Goal: Task Accomplishment & Management: Use online tool/utility

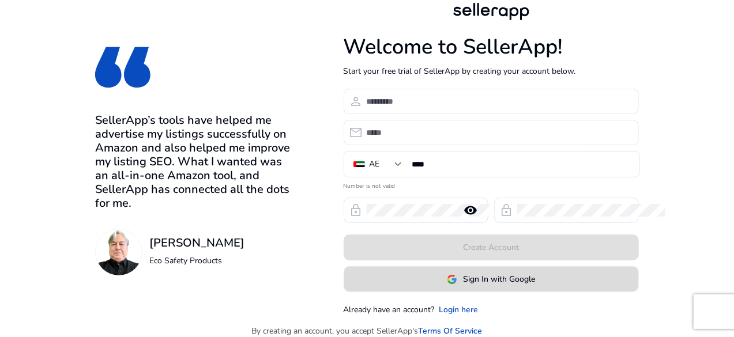
click at [535, 278] on span "Sign In with Google" at bounding box center [499, 279] width 72 height 12
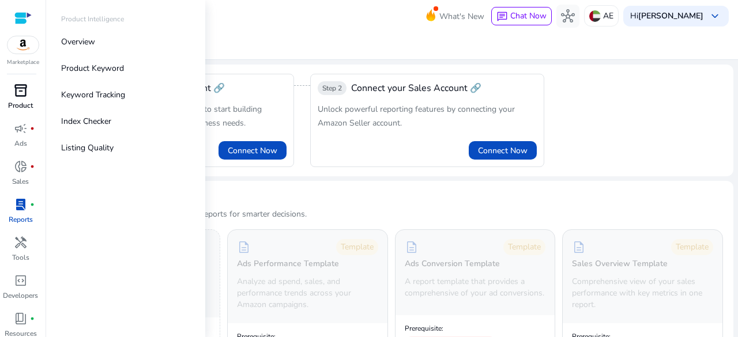
click at [14, 102] on p "Product" at bounding box center [20, 105] width 25 height 10
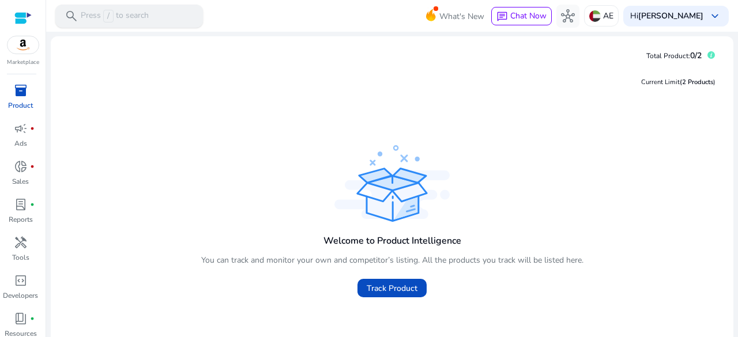
click at [152, 6] on div "search Press / to search" at bounding box center [129, 16] width 148 height 23
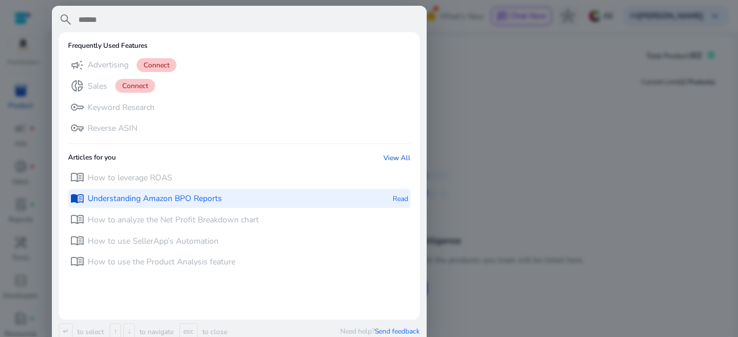
click at [161, 194] on p "Understanding Amazon BPO Reports" at bounding box center [155, 199] width 134 height 12
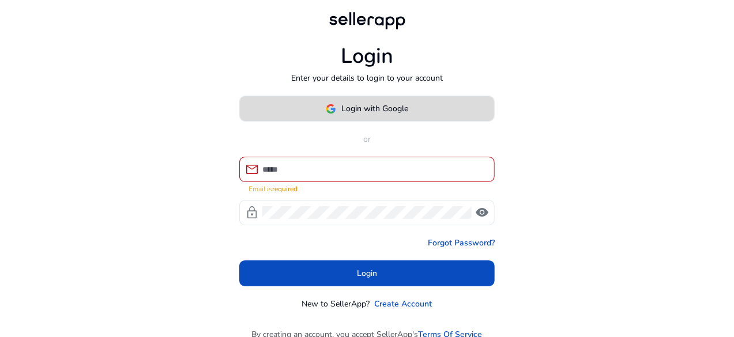
click at [364, 109] on span "Login with Google" at bounding box center [375, 109] width 67 height 12
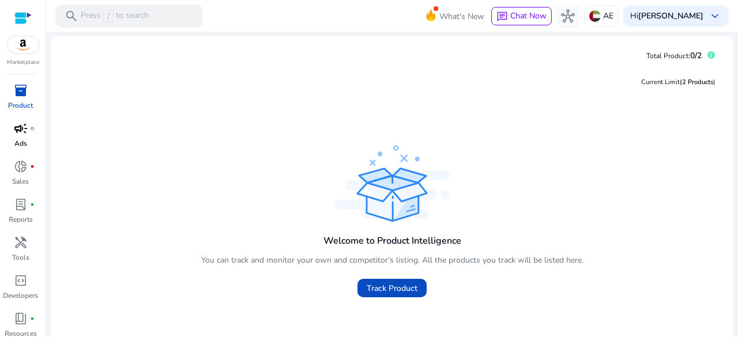
click at [21, 141] on p "Ads" at bounding box center [20, 143] width 13 height 10
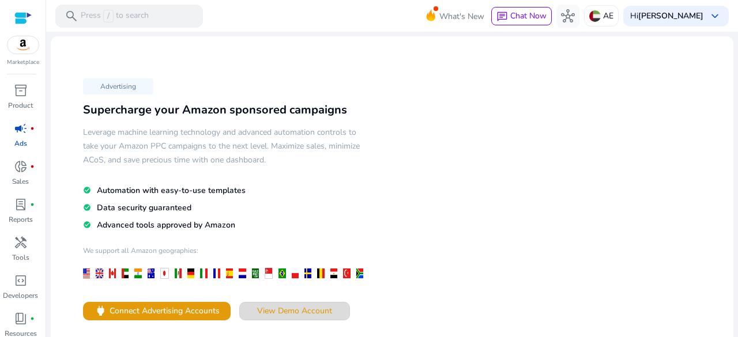
click at [300, 316] on span at bounding box center [295, 311] width 110 height 28
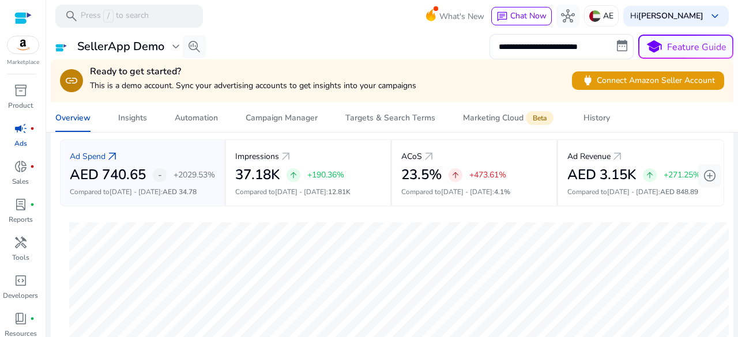
scroll to position [51, 0]
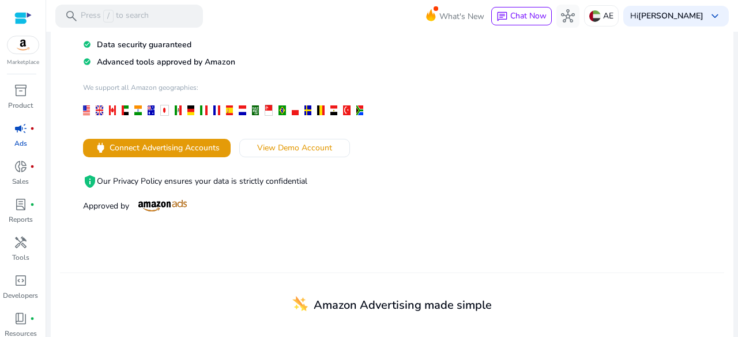
scroll to position [163, 0]
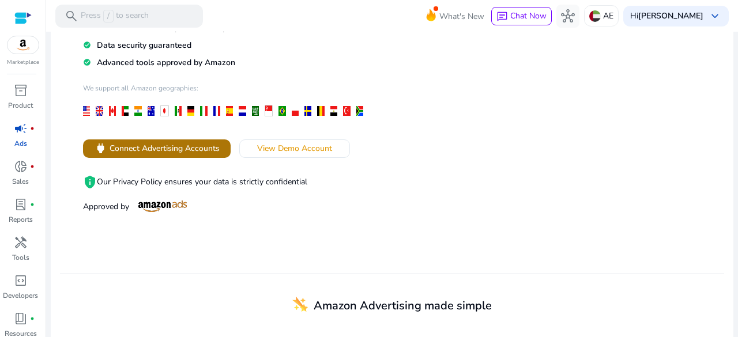
click at [144, 142] on span "Connect Advertising Accounts" at bounding box center [165, 148] width 110 height 12
